Goal: Task Accomplishment & Management: Manage account settings

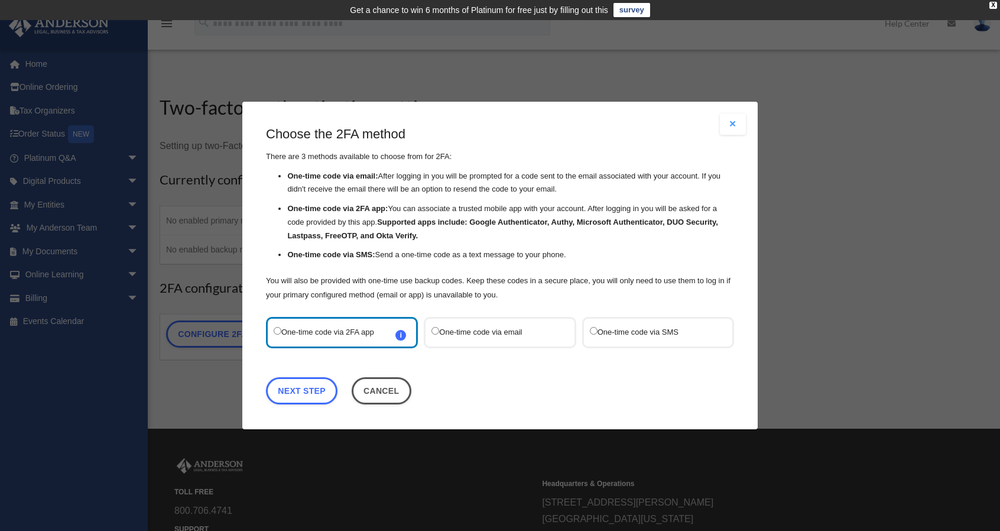
click at [495, 333] on label "One-time code via email" at bounding box center [493, 332] width 125 height 16
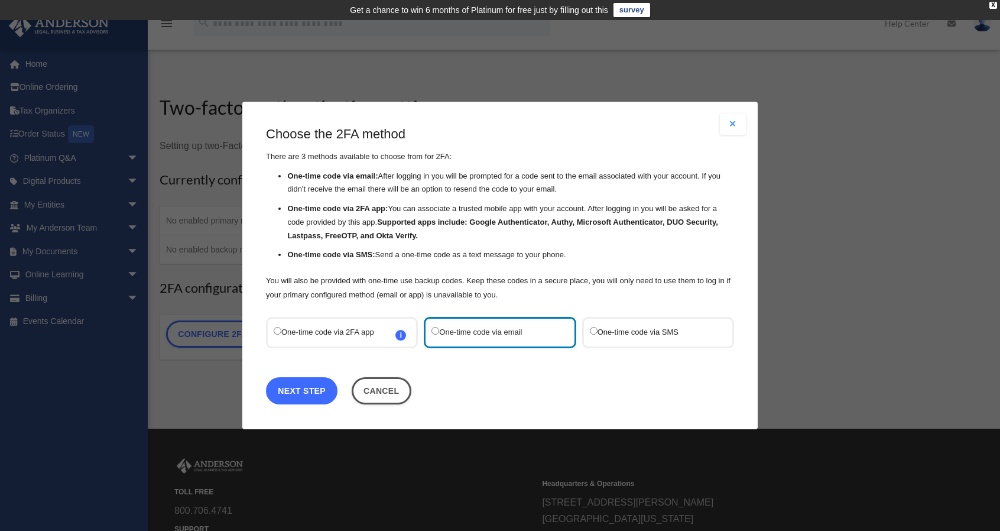
click at [294, 389] on link "Next Step" at bounding box center [302, 390] width 72 height 27
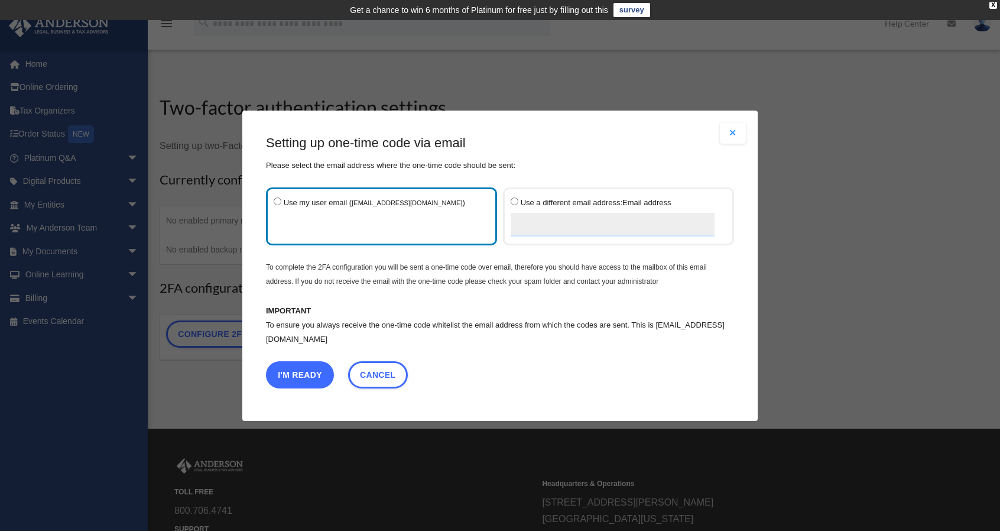
click at [301, 372] on button "I'm Ready" at bounding box center [300, 373] width 68 height 27
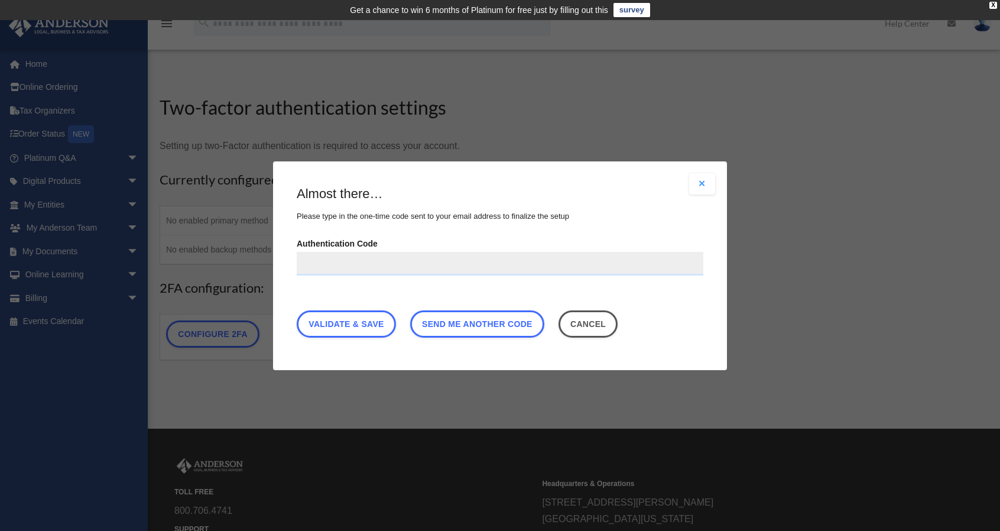
paste input "******"
type input "******"
click at [355, 321] on link "Validate & Save" at bounding box center [346, 323] width 99 height 27
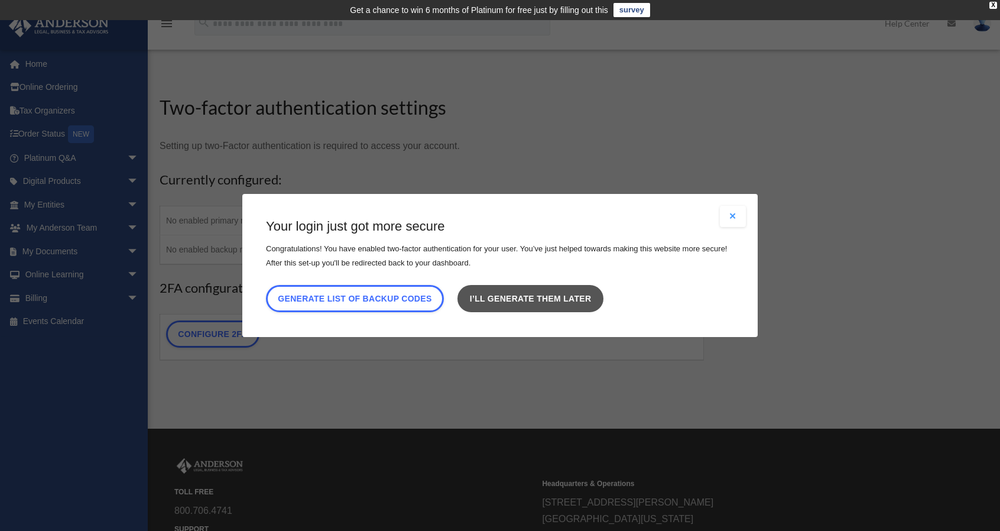
click at [538, 298] on link "I’ll generate them later" at bounding box center [529, 298] width 145 height 27
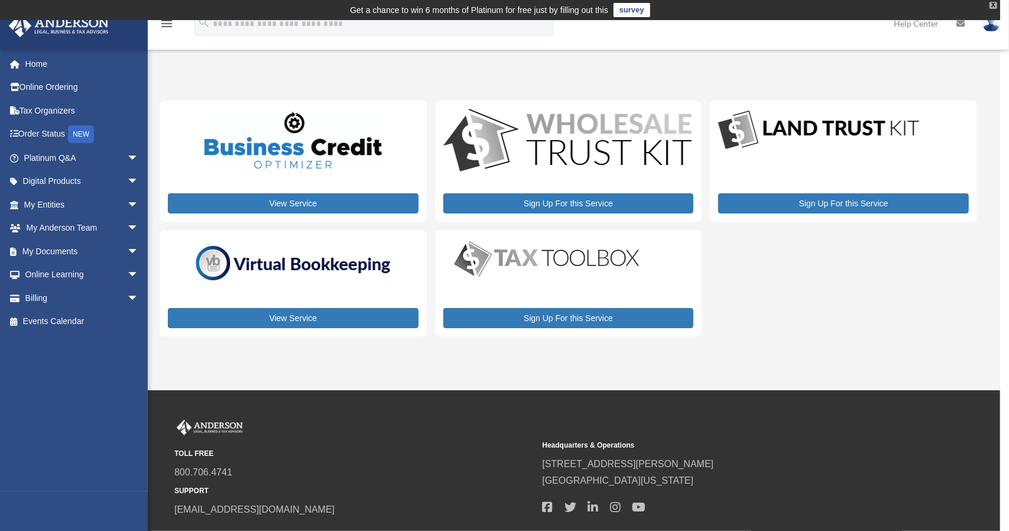
click at [993, 4] on div "X" at bounding box center [993, 5] width 8 height 7
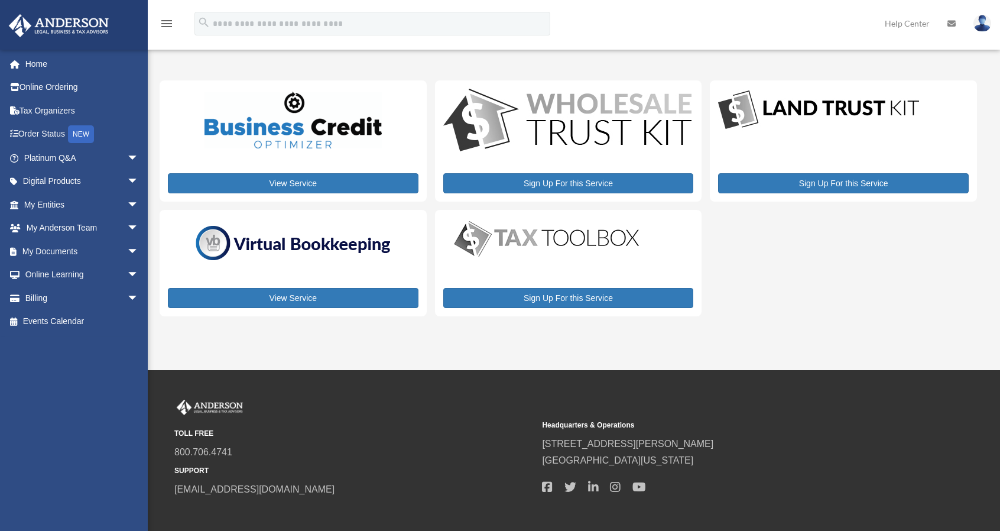
click at [982, 23] on img at bounding box center [982, 23] width 18 height 17
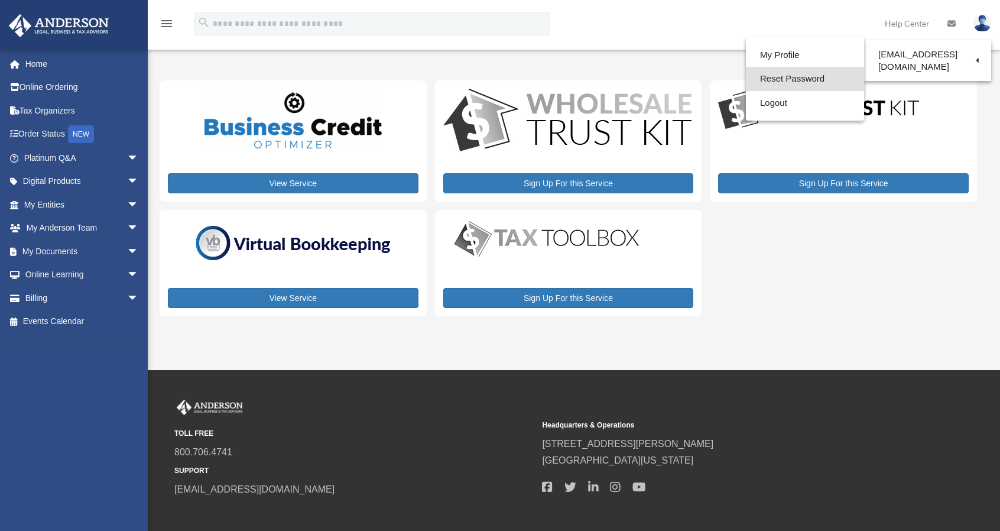
click at [794, 76] on link "Reset Password" at bounding box center [805, 79] width 118 height 24
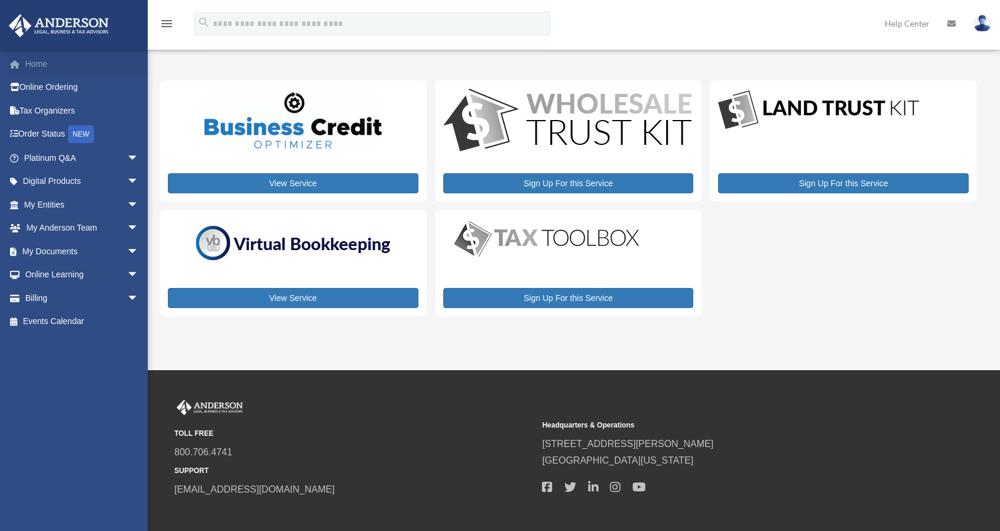
click at [43, 63] on link "Home" at bounding box center [82, 64] width 148 height 24
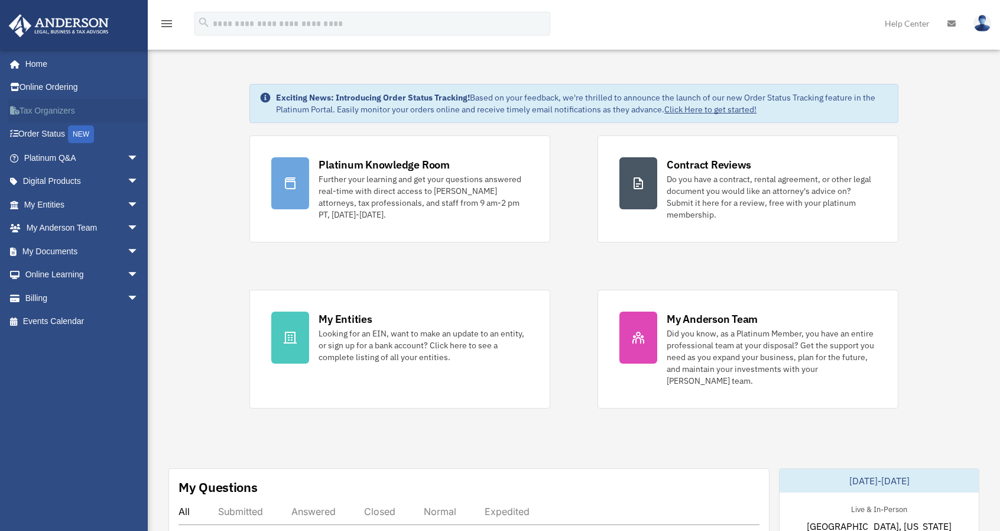
click at [56, 108] on link "Tax Organizers" at bounding box center [82, 111] width 148 height 24
click at [48, 251] on link "My Documents arrow_drop_down" at bounding box center [82, 251] width 148 height 24
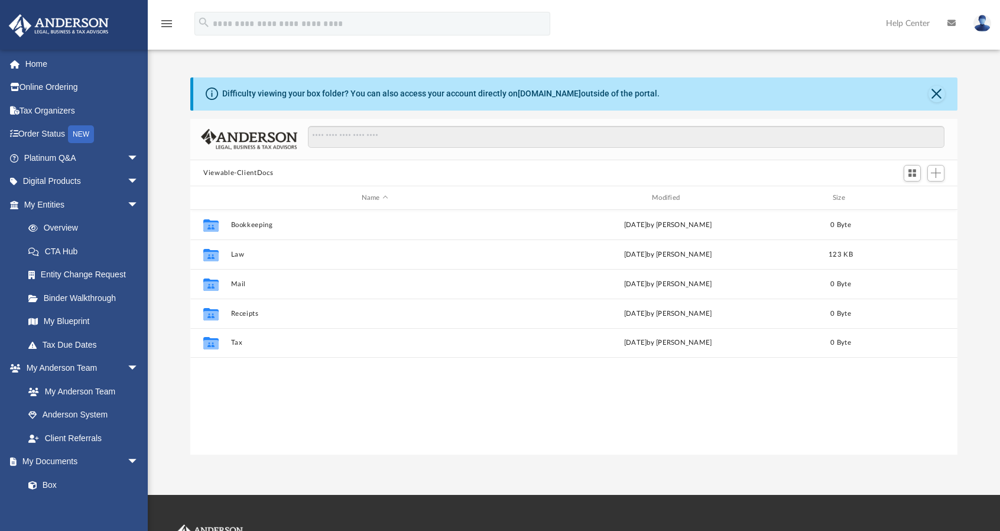
scroll to position [259, 758]
click at [51, 486] on link "Box" at bounding box center [87, 485] width 140 height 24
click at [48, 484] on link "Box" at bounding box center [87, 485] width 140 height 24
click at [51, 483] on link "Box" at bounding box center [87, 485] width 140 height 24
click at [60, 463] on link "My Documents arrow_drop_down" at bounding box center [82, 462] width 148 height 24
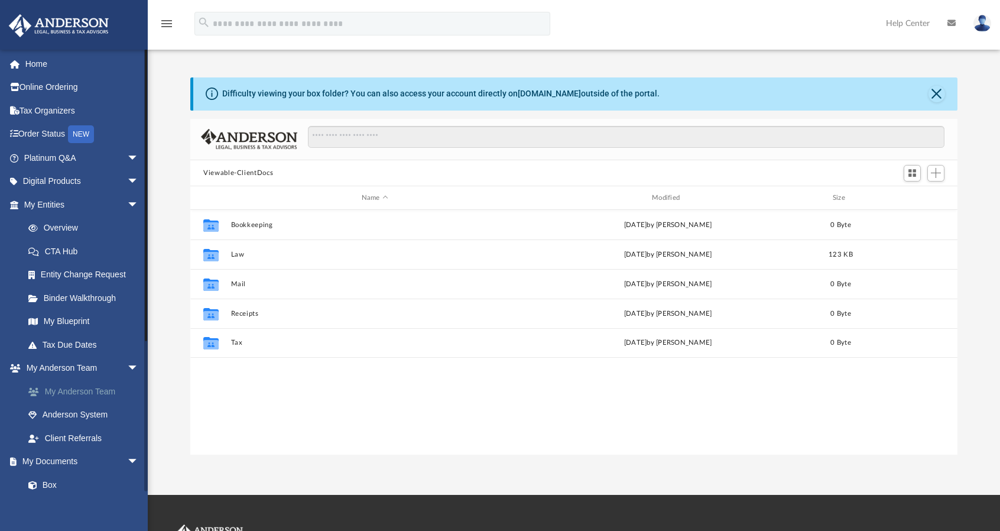
click at [64, 391] on link "My Anderson Team" at bounding box center [87, 391] width 140 height 24
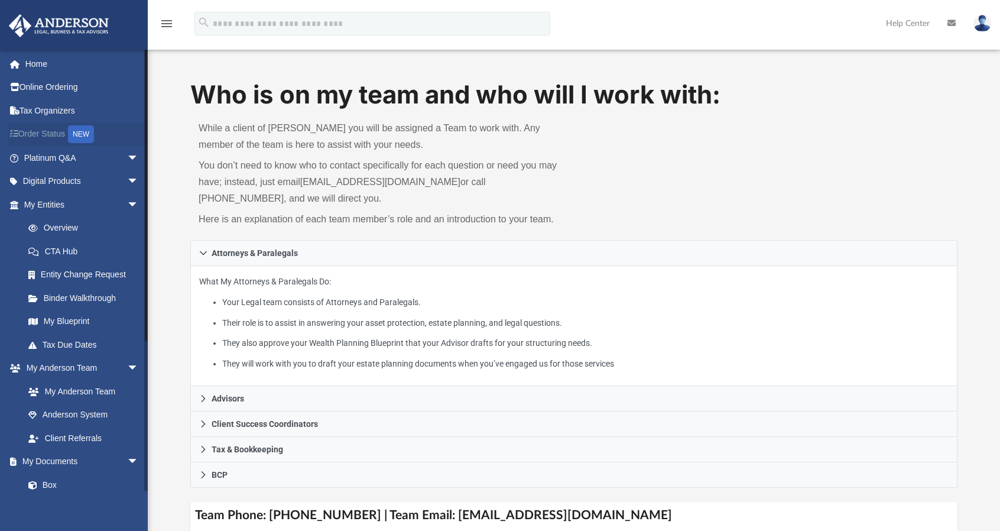
click at [52, 133] on link "Order Status NEW" at bounding box center [82, 134] width 148 height 24
